Goal: Find contact information: Find contact information

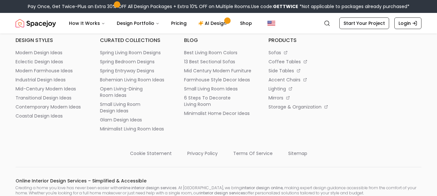
scroll to position [3335, 0]
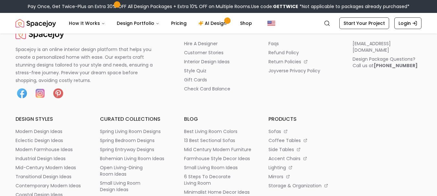
scroll to position [1122, 0]
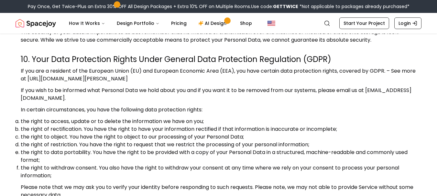
click at [21, 87] on link "[EMAIL_ADDRESS][DOMAIN_NAME]" at bounding box center [216, 94] width 391 height 15
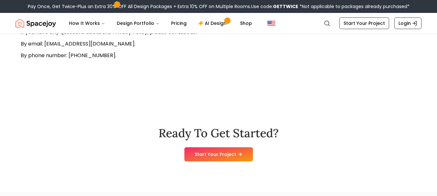
scroll to position [2936, 0]
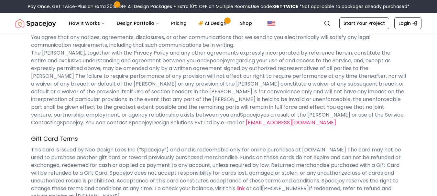
scroll to position [3579, 0]
